Goal: Transaction & Acquisition: Purchase product/service

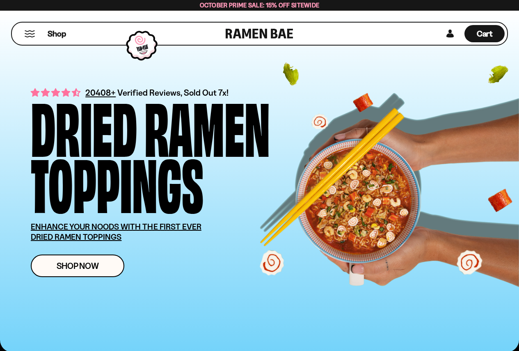
click at [23, 33] on div "Shop" at bounding box center [119, 34] width 211 height 22
click at [27, 35] on button "Mobile Menu Trigger" at bounding box center [29, 33] width 11 height 7
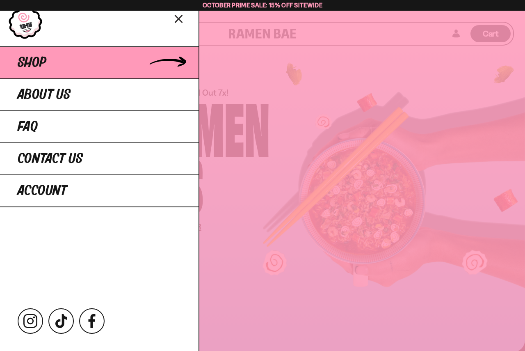
click at [138, 59] on link "Shop" at bounding box center [99, 62] width 198 height 32
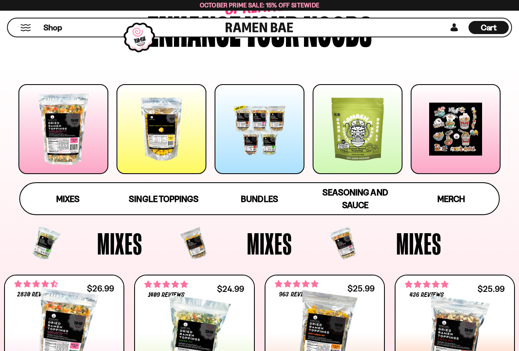
click at [88, 144] on div at bounding box center [63, 129] width 90 height 90
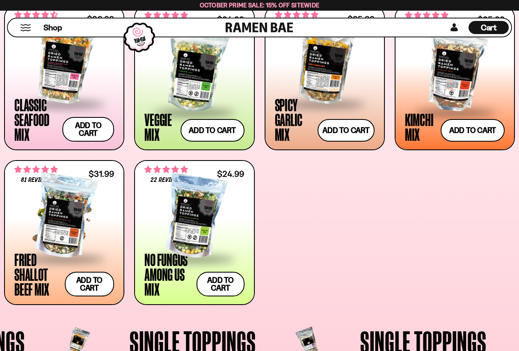
scroll to position [348, 0]
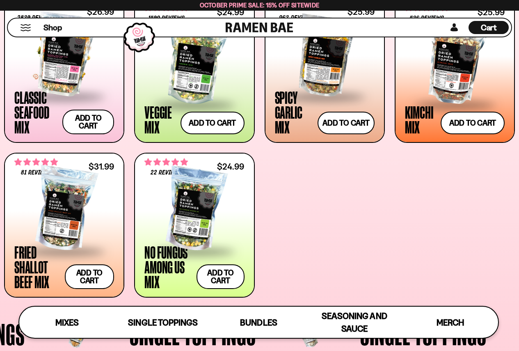
click at [50, 89] on span at bounding box center [64, 96] width 100 height 29
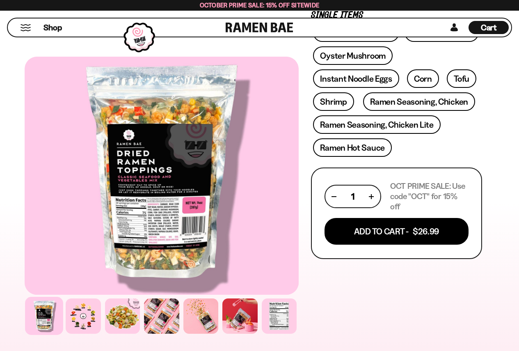
scroll to position [328, 0]
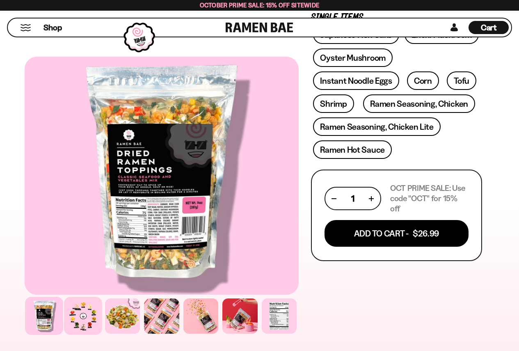
click at [78, 326] on div at bounding box center [83, 315] width 38 height 38
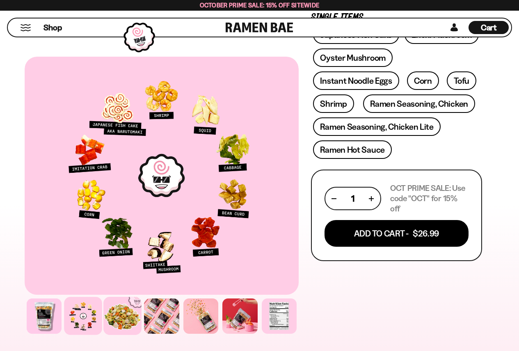
click at [125, 321] on div at bounding box center [122, 315] width 38 height 38
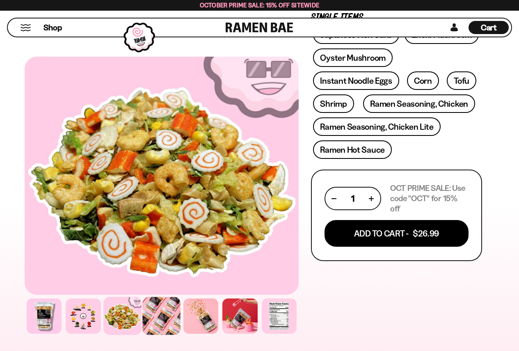
click at [165, 324] on div at bounding box center [161, 315] width 38 height 38
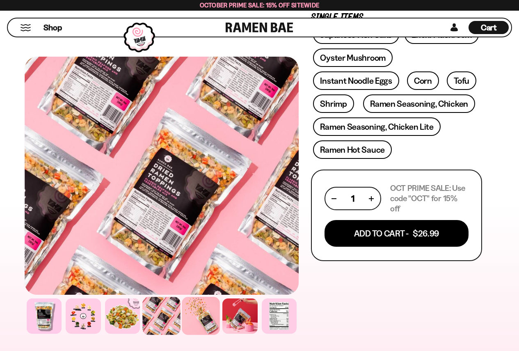
click at [197, 320] on div at bounding box center [201, 315] width 38 height 38
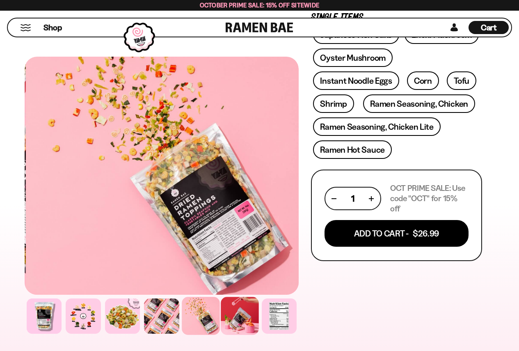
click at [250, 318] on div at bounding box center [240, 315] width 38 height 38
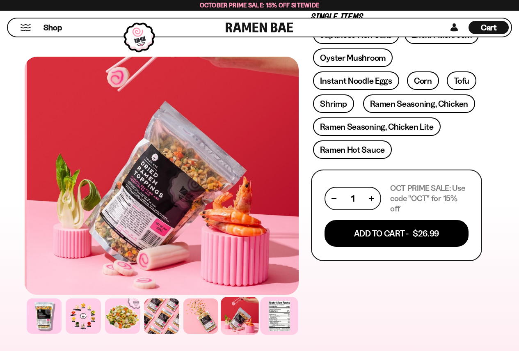
click at [286, 318] on div at bounding box center [279, 315] width 38 height 38
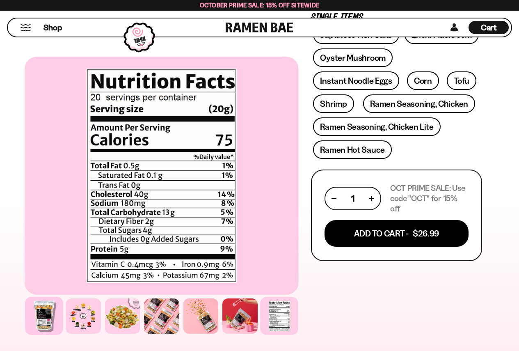
click at [55, 312] on div at bounding box center [44, 315] width 38 height 38
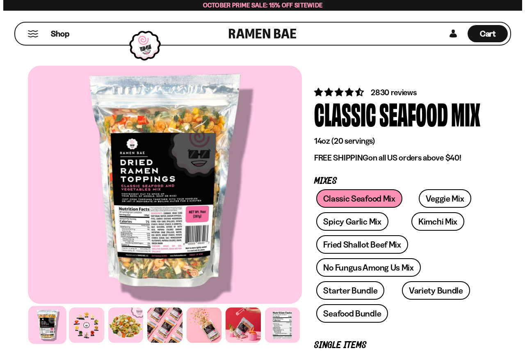
scroll to position [0, 0]
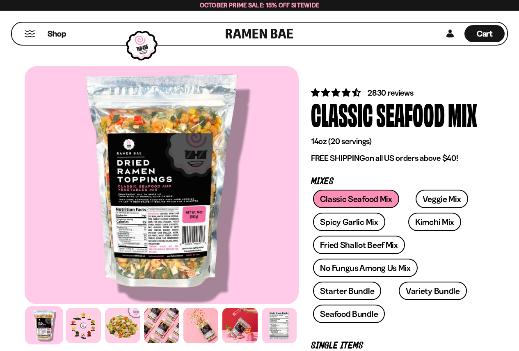
click at [27, 35] on button "Mobile Menu Trigger" at bounding box center [29, 33] width 11 height 7
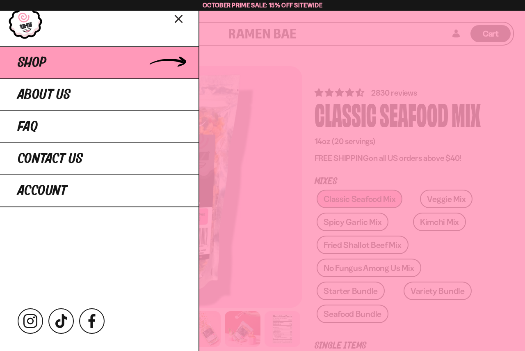
click at [53, 62] on link "Shop" at bounding box center [99, 62] width 198 height 32
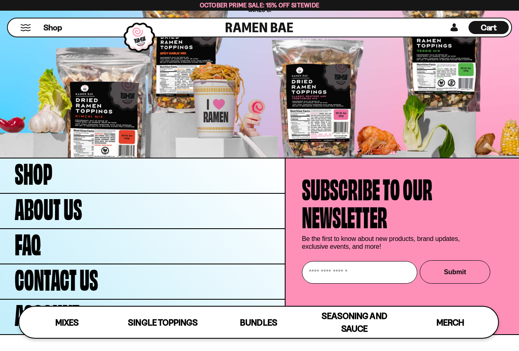
scroll to position [2323, 0]
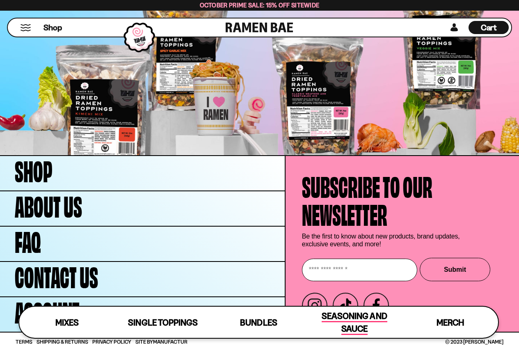
click at [359, 330] on span "Seasoning and Sauce" at bounding box center [353, 322] width 65 height 24
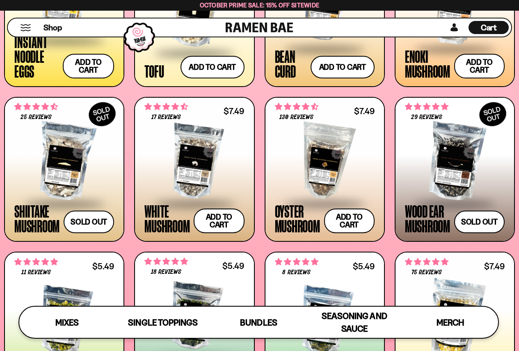
scroll to position [0, 0]
